Goal: Task Accomplishment & Management: Manage account settings

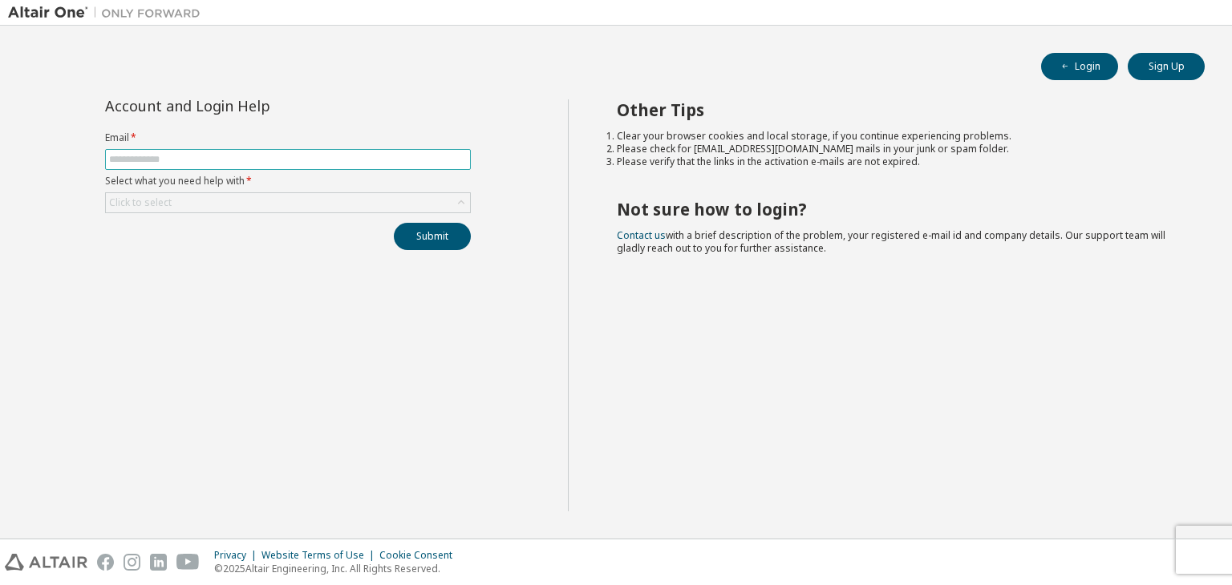
click at [384, 156] on input "text" at bounding box center [288, 159] width 358 height 13
type input "*"
type input "**********"
click at [334, 200] on div "Click to select" at bounding box center [288, 202] width 364 height 19
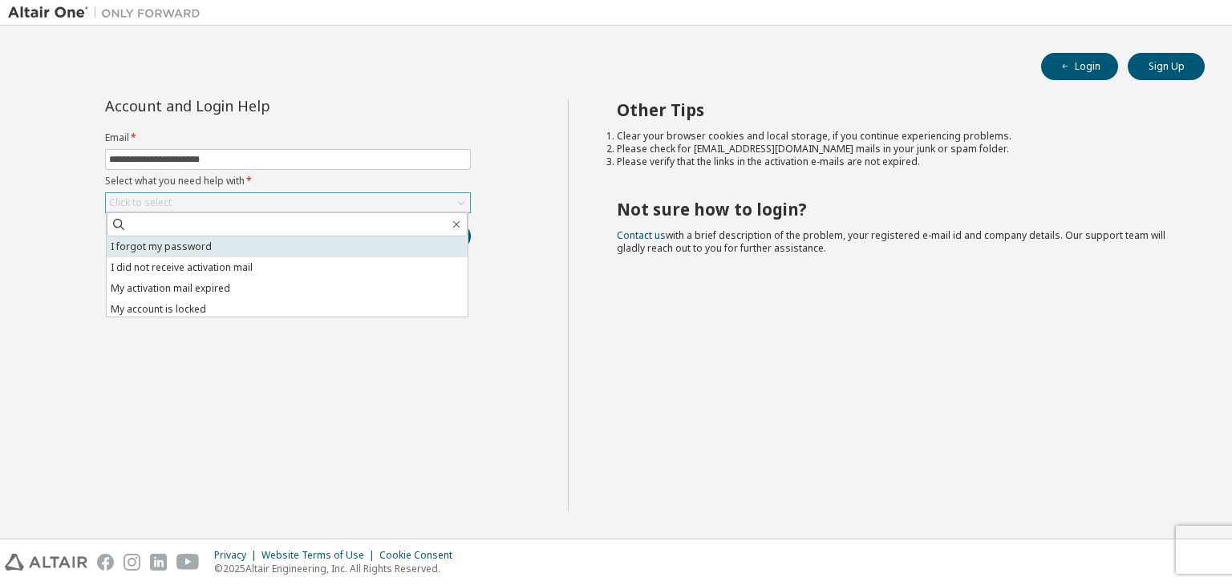
click at [292, 245] on li "I forgot my password" at bounding box center [287, 247] width 361 height 21
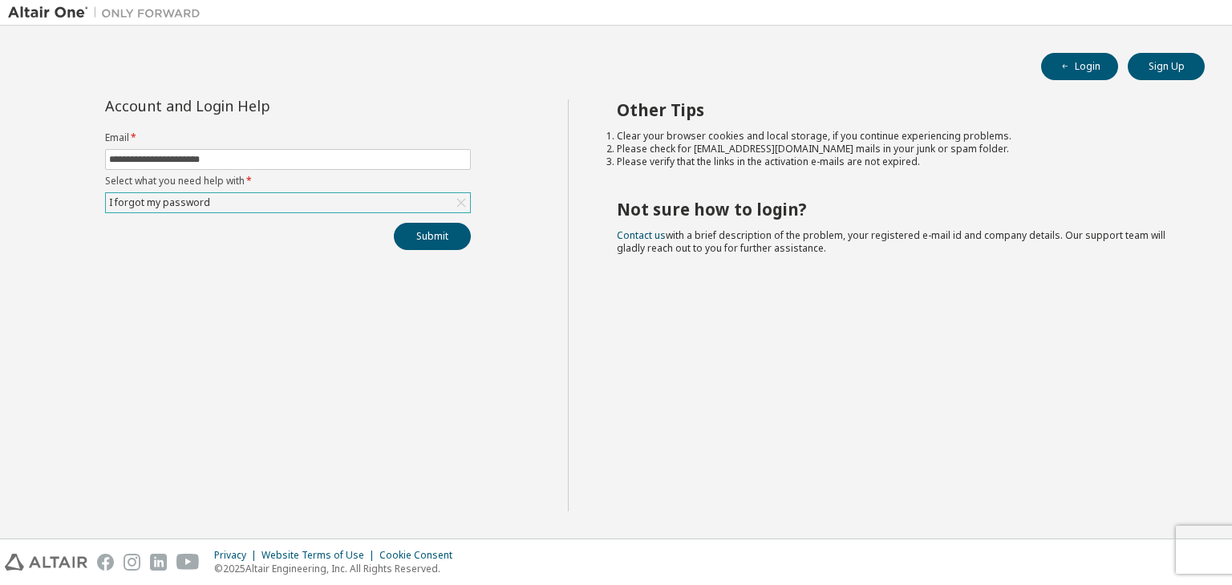
click at [264, 201] on div "I forgot my password" at bounding box center [288, 202] width 364 height 19
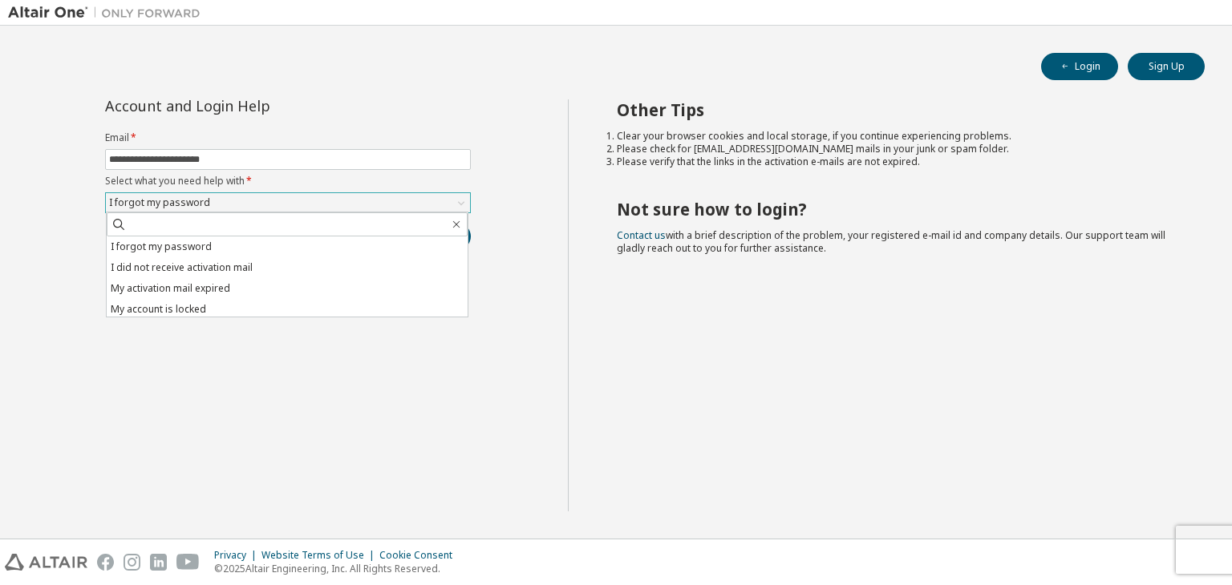
click at [281, 203] on div "I forgot my password" at bounding box center [288, 202] width 364 height 19
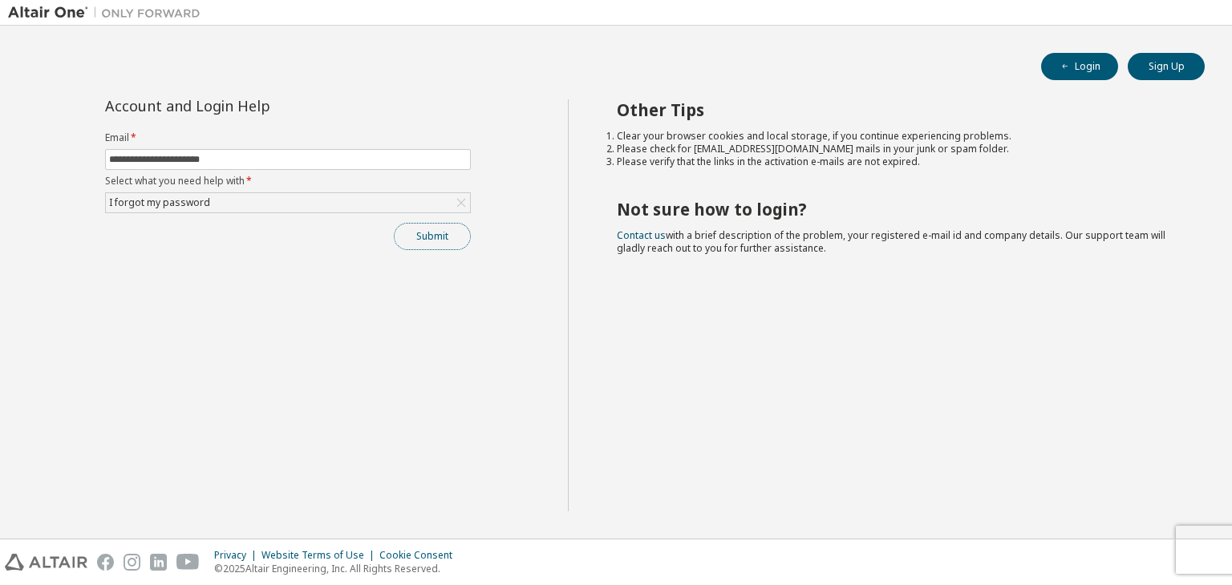
click at [439, 235] on button "Submit" at bounding box center [432, 236] width 77 height 27
click at [1068, 59] on button "Login" at bounding box center [1079, 66] width 77 height 27
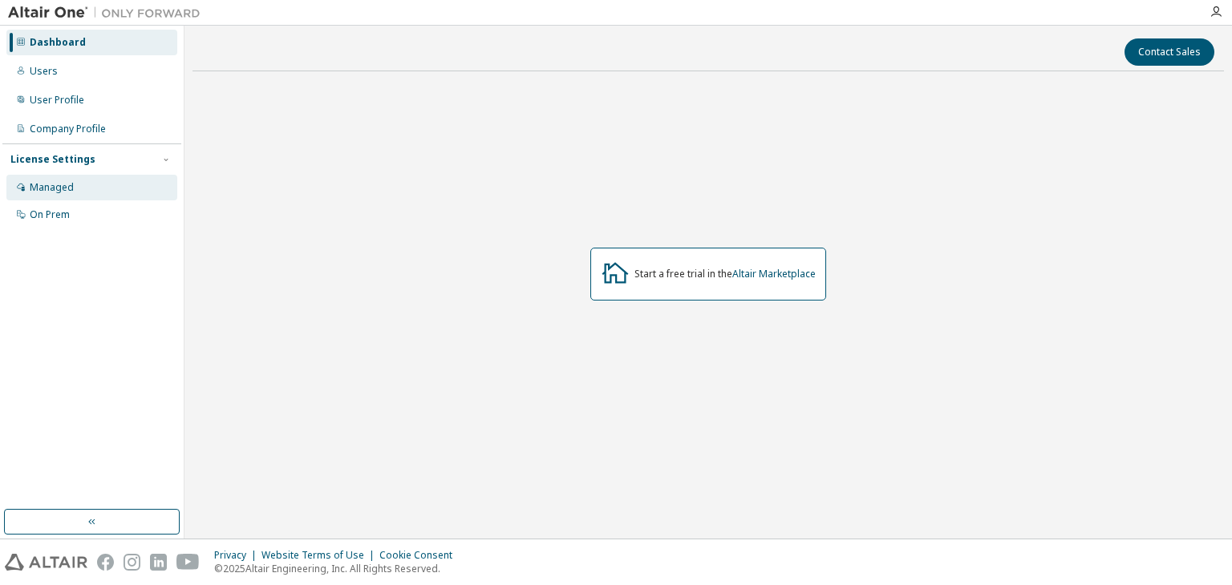
click at [99, 188] on div "Managed" at bounding box center [91, 188] width 171 height 26
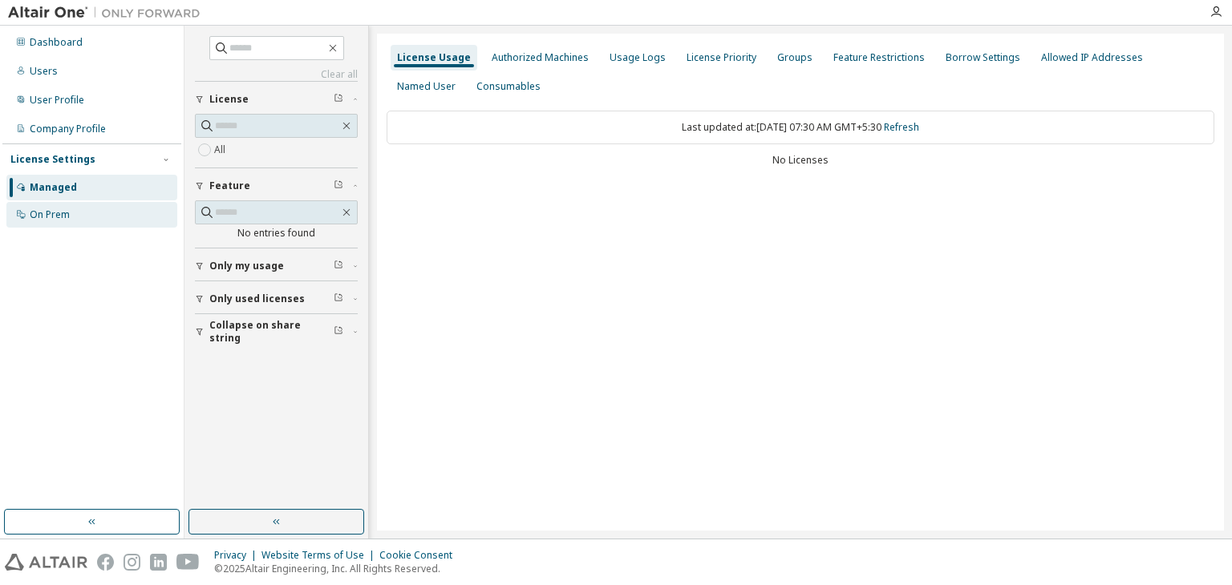
click at [100, 209] on div "On Prem" at bounding box center [91, 215] width 171 height 26
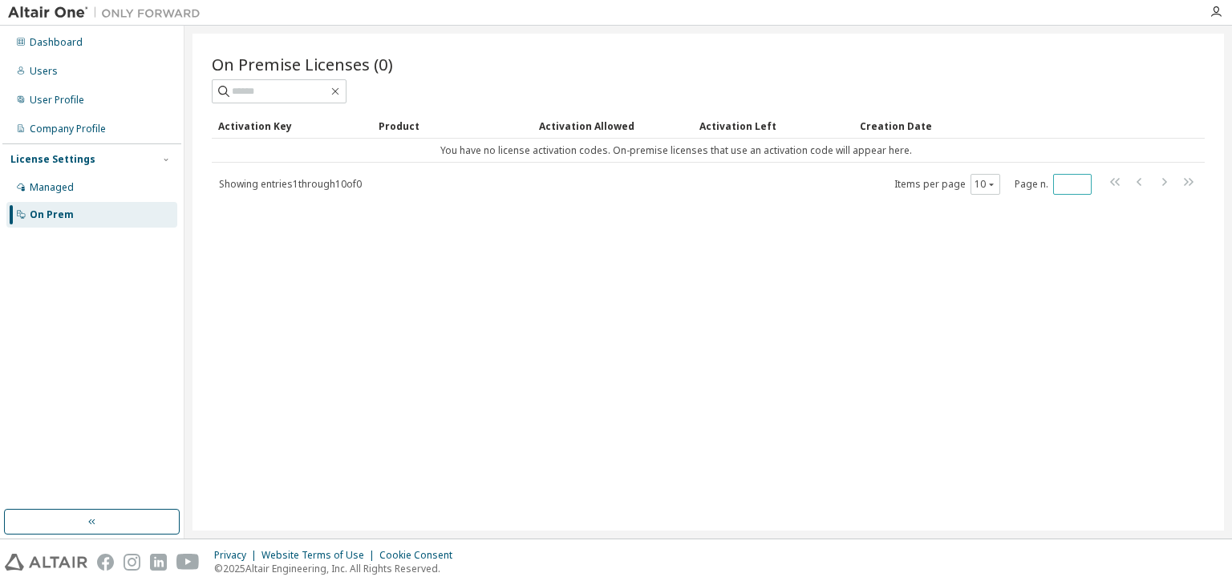
click at [1075, 184] on input "*" at bounding box center [1072, 184] width 30 height 13
click at [1068, 183] on input "*" at bounding box center [1072, 184] width 30 height 13
click at [1081, 179] on input "*" at bounding box center [1072, 184] width 30 height 13
type input "*"
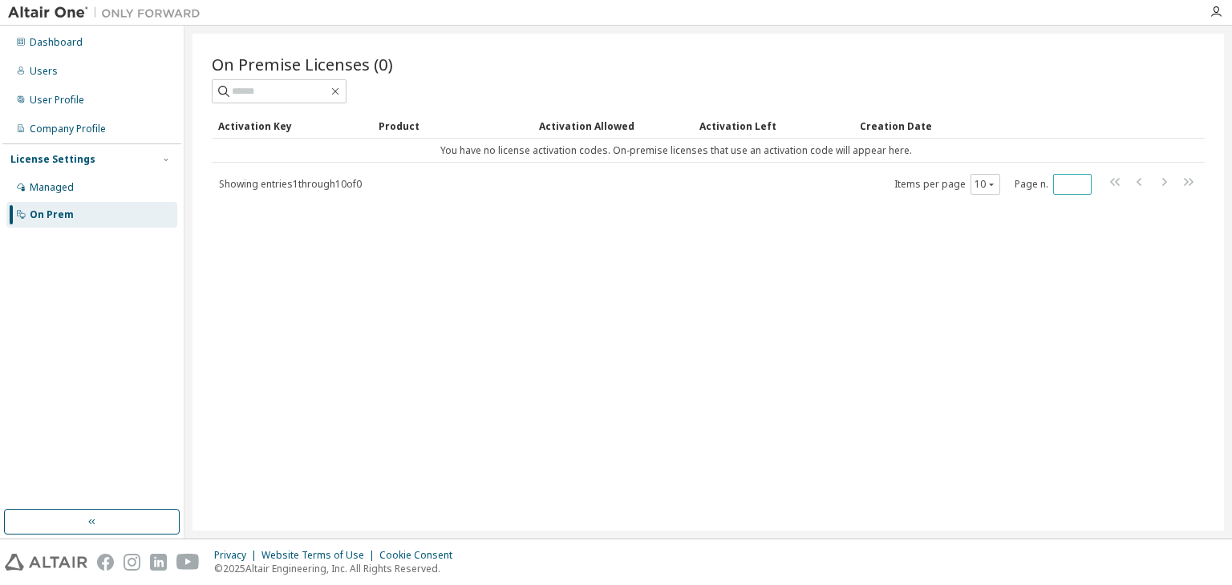
click at [1081, 184] on input "*" at bounding box center [1072, 184] width 30 height 13
click at [574, 223] on div "On Premise Licenses (0) Clear Load Save Save As Field Operator Value Select fil…" at bounding box center [707, 282] width 1031 height 497
drag, startPoint x: 574, startPoint y: 223, endPoint x: 494, endPoint y: 229, distance: 80.4
click at [494, 229] on div "On Premise Licenses (0) Clear Load Save Save As Field Operator Value Select fil…" at bounding box center [707, 282] width 1031 height 497
click at [99, 123] on div "Company Profile" at bounding box center [68, 129] width 76 height 13
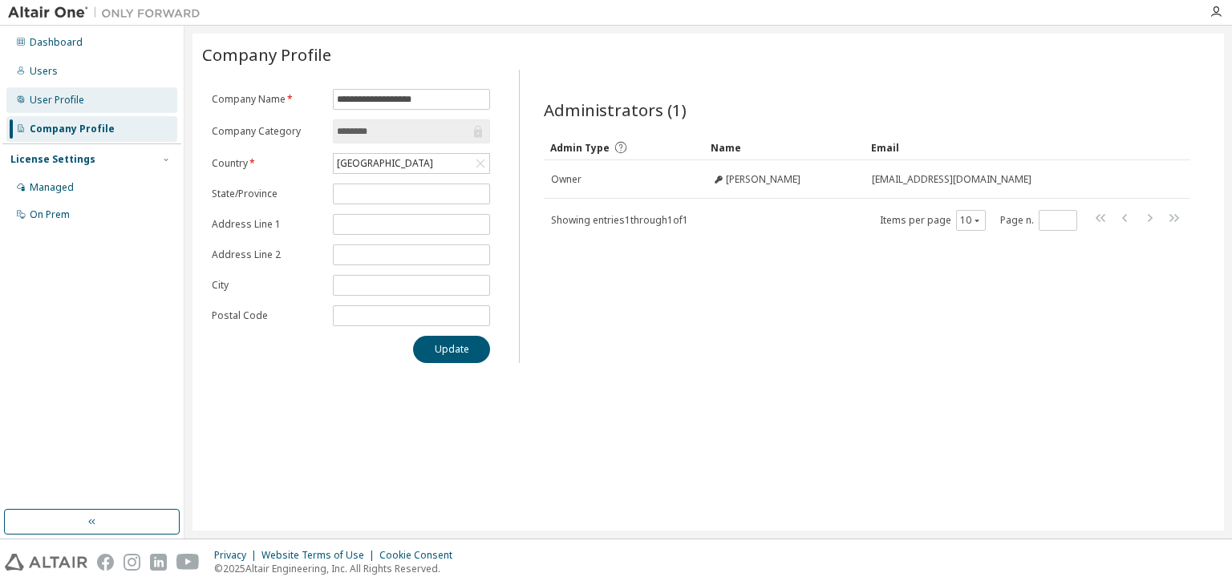
click at [79, 97] on div "User Profile" at bounding box center [57, 100] width 55 height 13
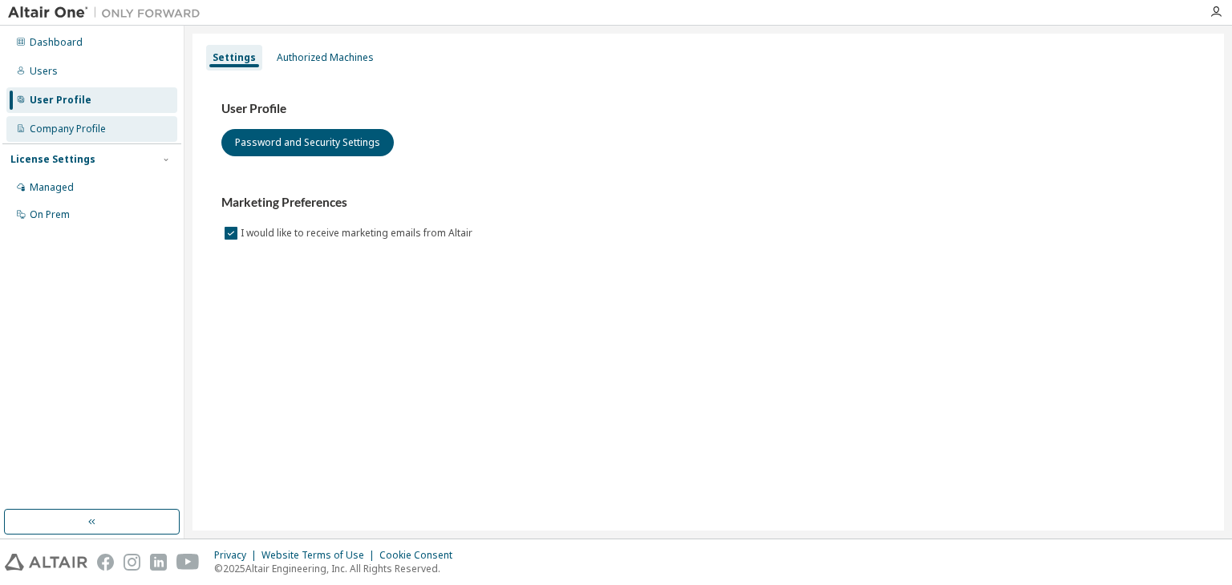
click at [72, 124] on div "Company Profile" at bounding box center [68, 129] width 76 height 13
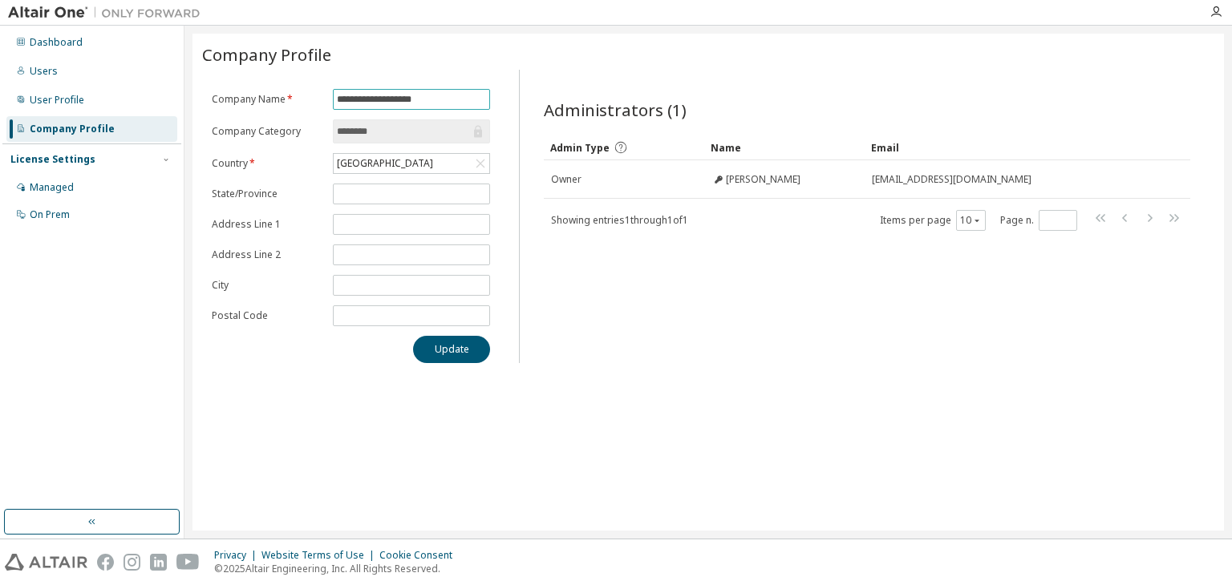
click at [453, 100] on input "**********" at bounding box center [411, 99] width 149 height 13
type input "*"
click at [132, 94] on div "User Profile" at bounding box center [91, 100] width 171 height 26
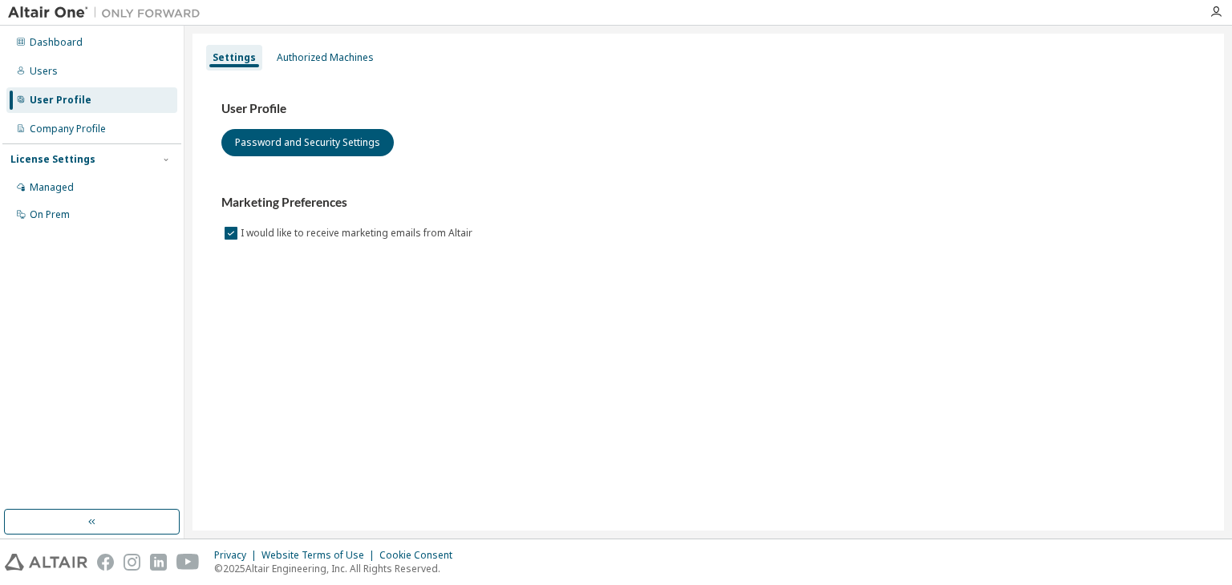
click at [132, 94] on div "User Profile" at bounding box center [91, 100] width 171 height 26
click at [311, 55] on div "Authorized Machines" at bounding box center [325, 57] width 97 height 13
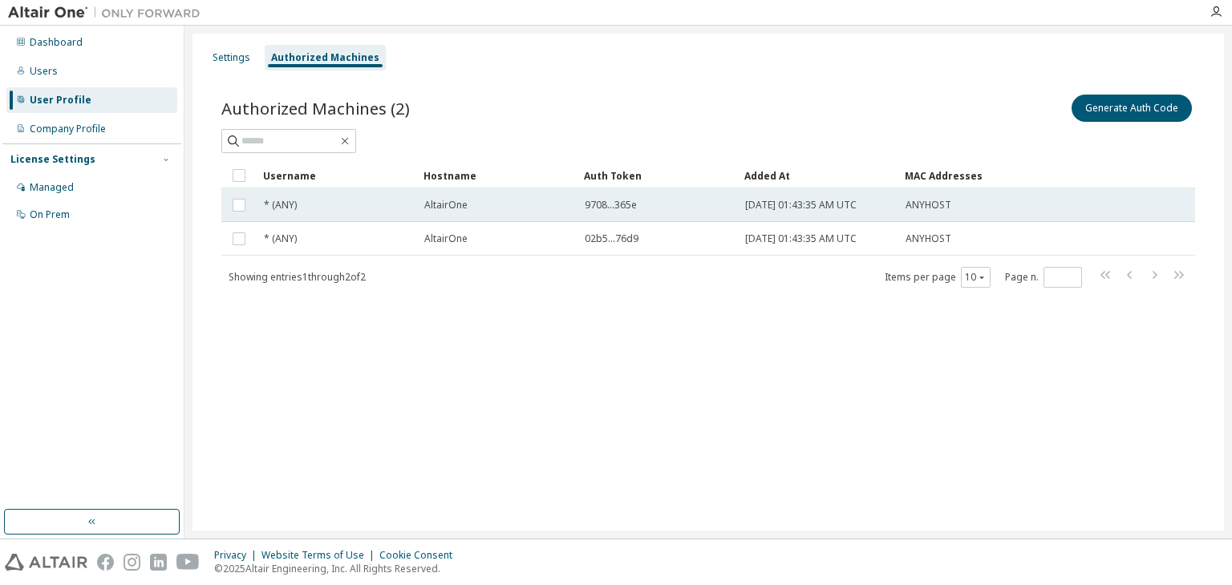
click at [388, 203] on div "* (ANY)" at bounding box center [337, 205] width 146 height 13
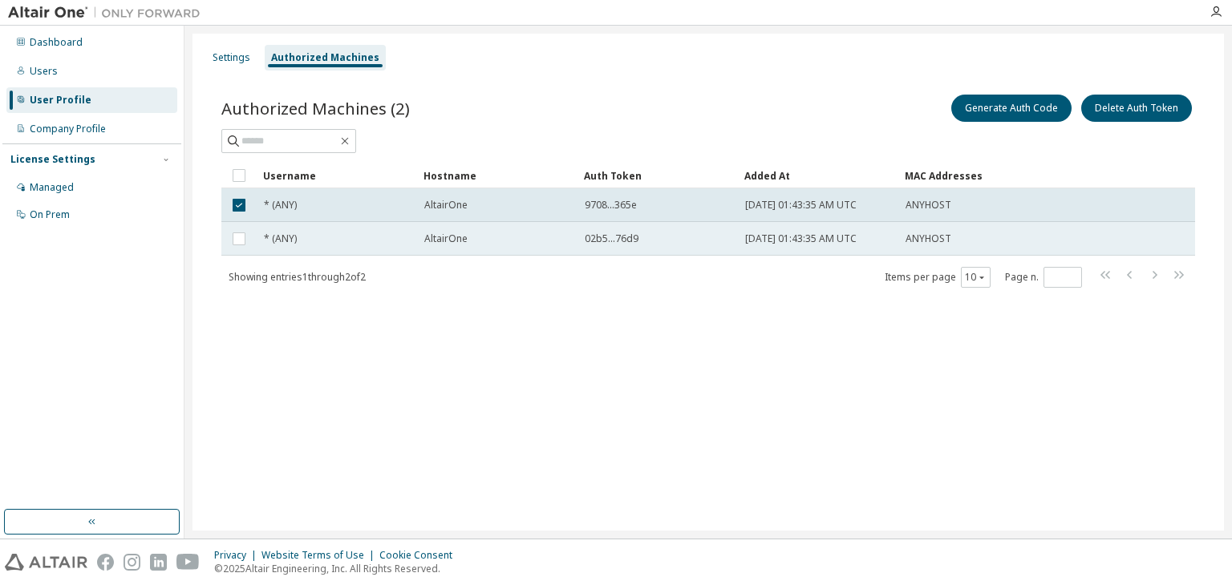
click at [370, 225] on td "* (ANY)" at bounding box center [337, 239] width 160 height 34
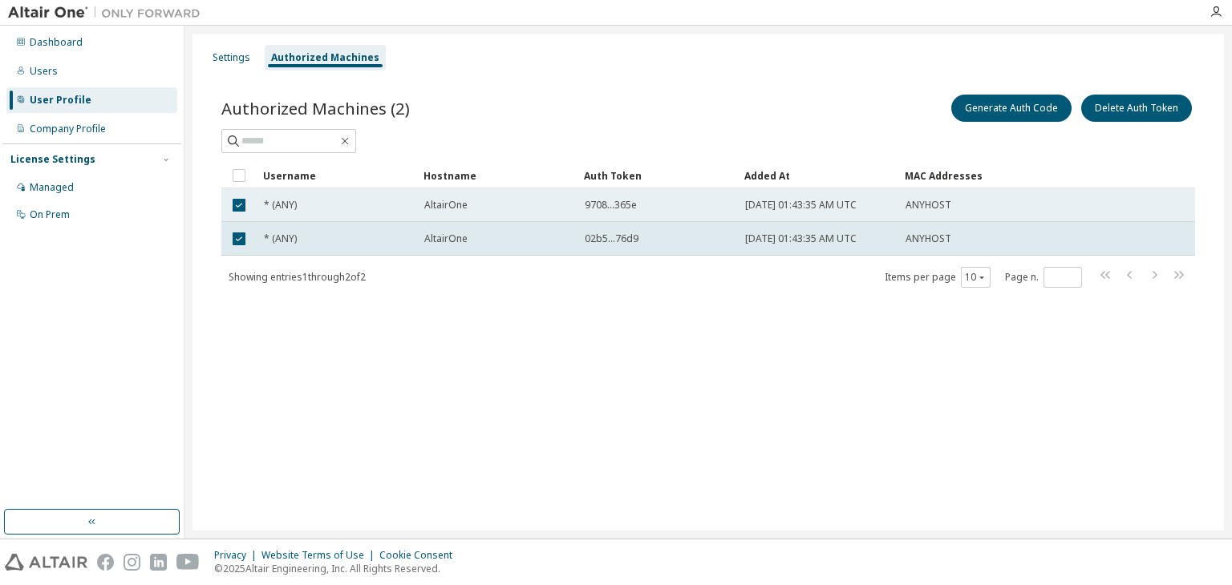
click at [375, 201] on div "* (ANY)" at bounding box center [337, 205] width 146 height 13
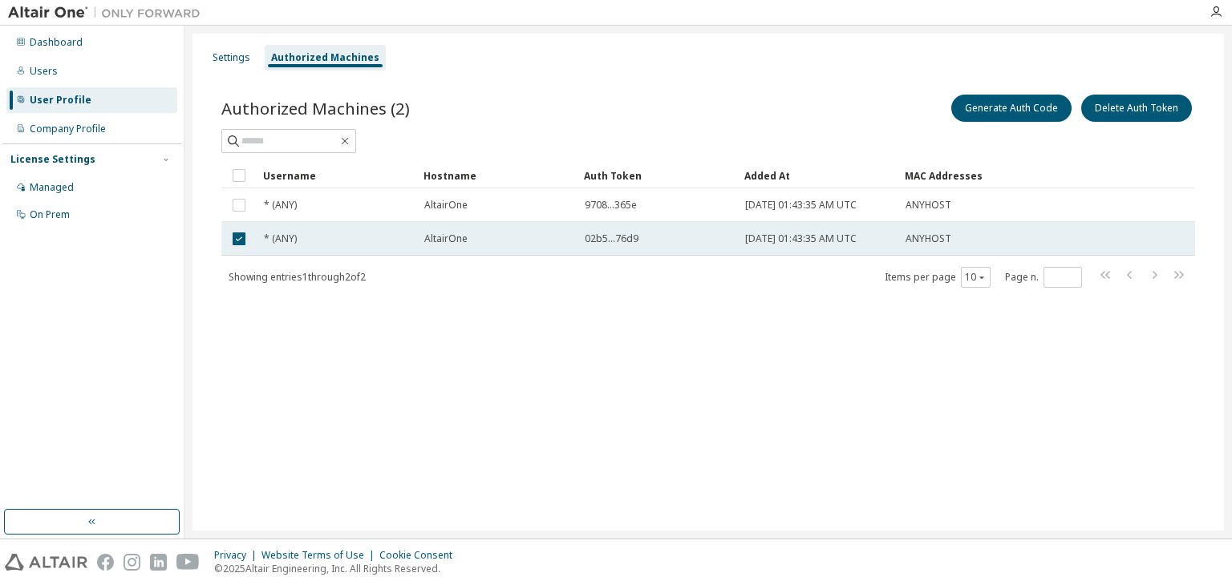
click at [370, 226] on td "* (ANY)" at bounding box center [337, 239] width 160 height 34
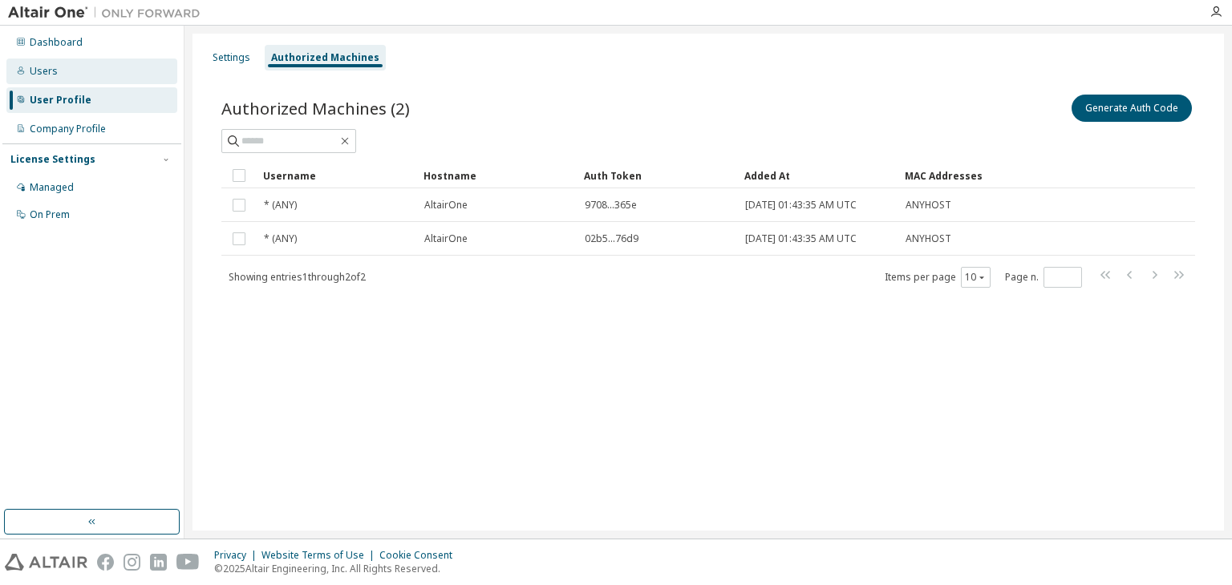
click at [101, 77] on div "Users" at bounding box center [91, 72] width 171 height 26
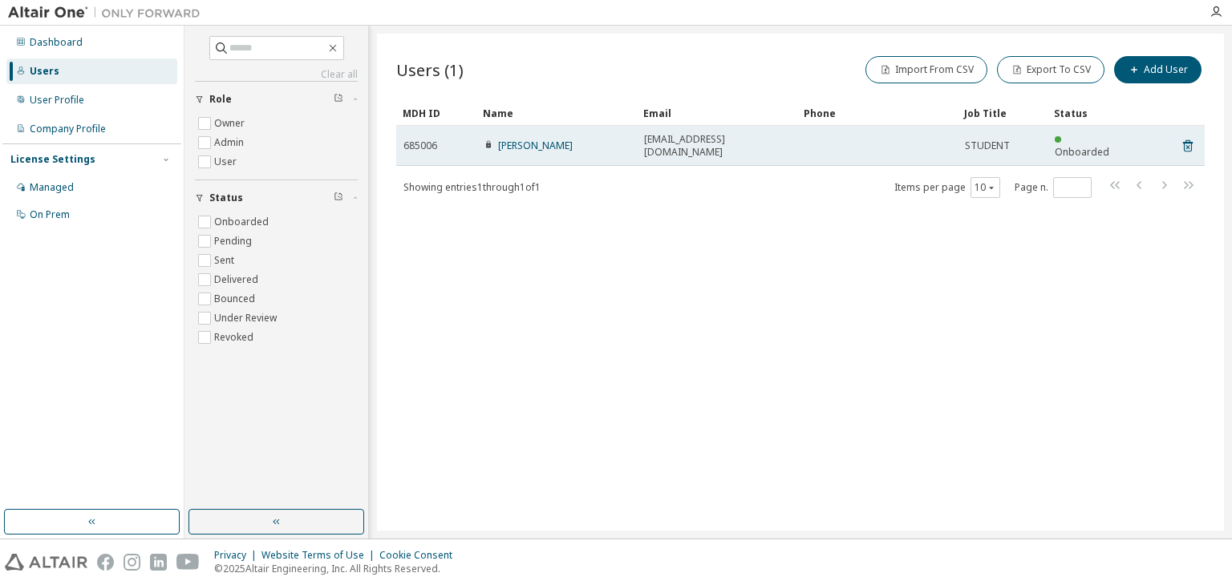
click at [819, 137] on td at bounding box center [877, 146] width 160 height 40
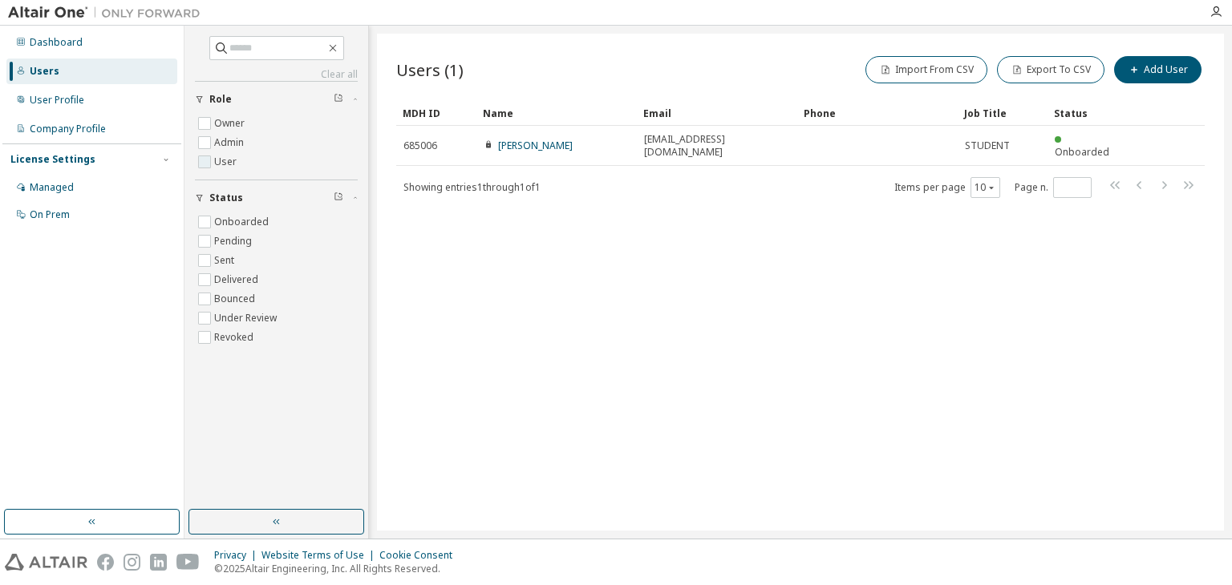
click at [233, 164] on label "User" at bounding box center [227, 161] width 26 height 19
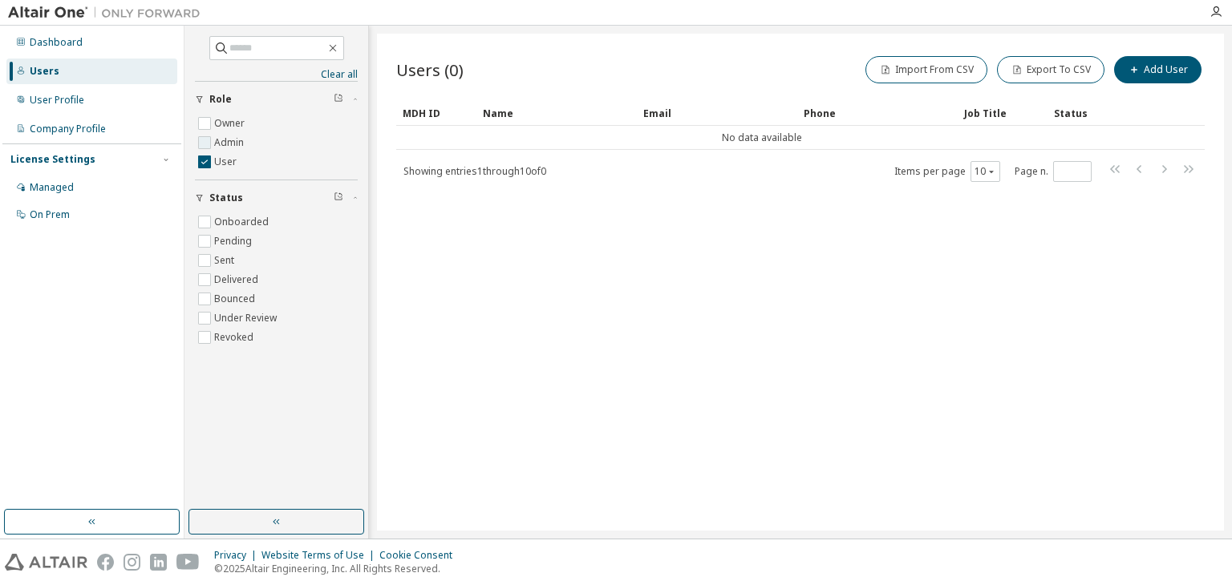
click at [232, 146] on label "Admin" at bounding box center [230, 142] width 33 height 19
click at [219, 163] on label "User" at bounding box center [227, 161] width 26 height 19
click at [225, 126] on label "Owner" at bounding box center [231, 123] width 34 height 19
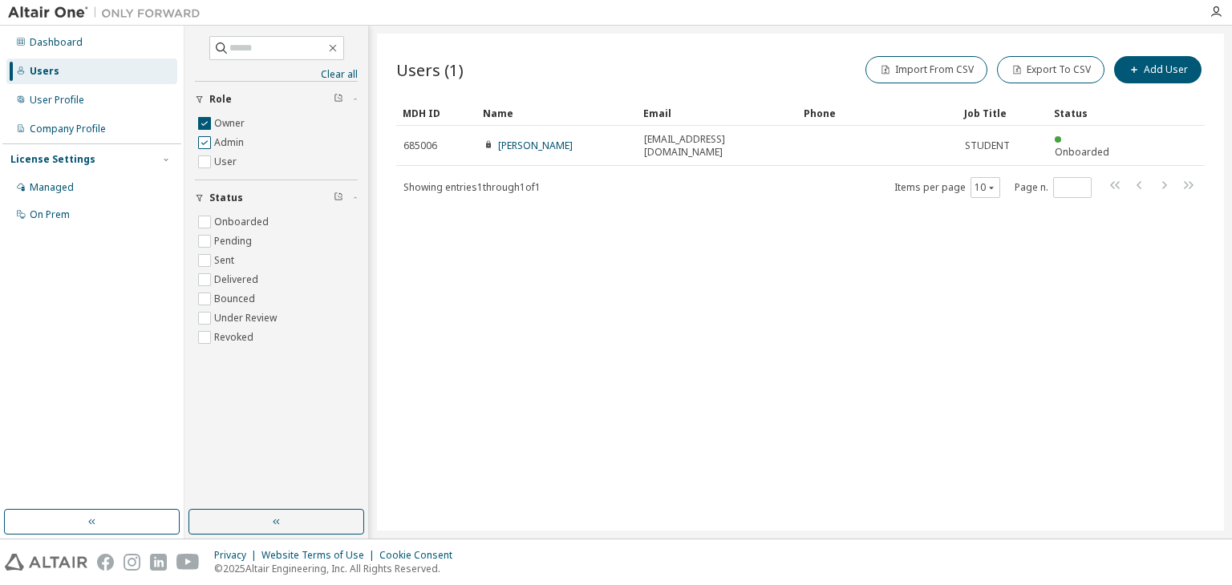
click at [221, 143] on label "Admin" at bounding box center [230, 142] width 33 height 19
click at [222, 126] on label "Owner" at bounding box center [231, 123] width 34 height 19
click at [344, 55] on span at bounding box center [276, 48] width 135 height 24
click at [339, 49] on icon "button" at bounding box center [332, 48] width 13 height 13
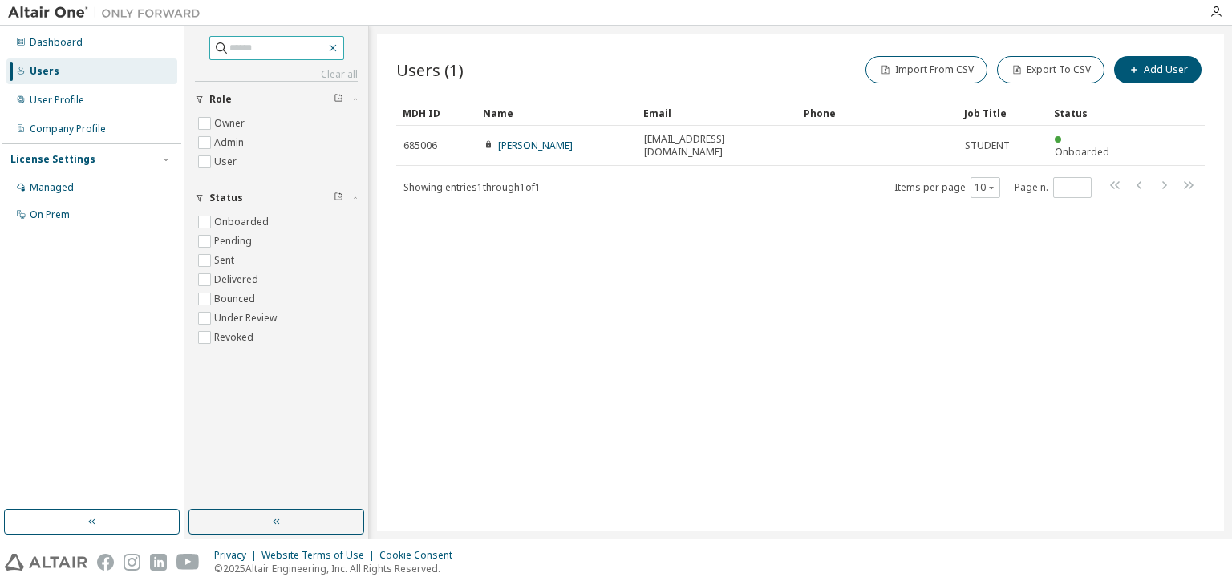
drag, startPoint x: 350, startPoint y: 49, endPoint x: 342, endPoint y: 48, distance: 8.1
click at [339, 48] on icon "button" at bounding box center [332, 48] width 13 height 13
